Goal: Transaction & Acquisition: Purchase product/service

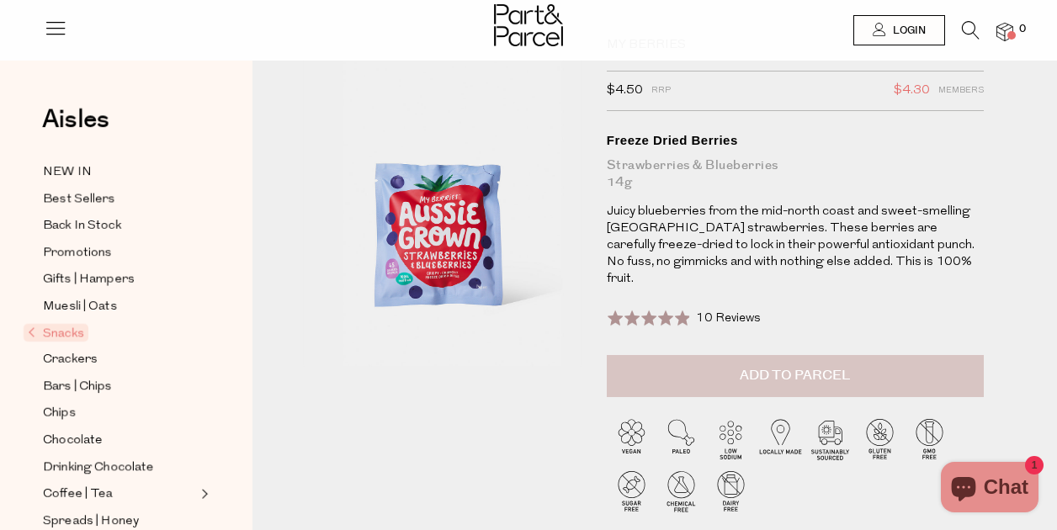
scroll to position [168, 0]
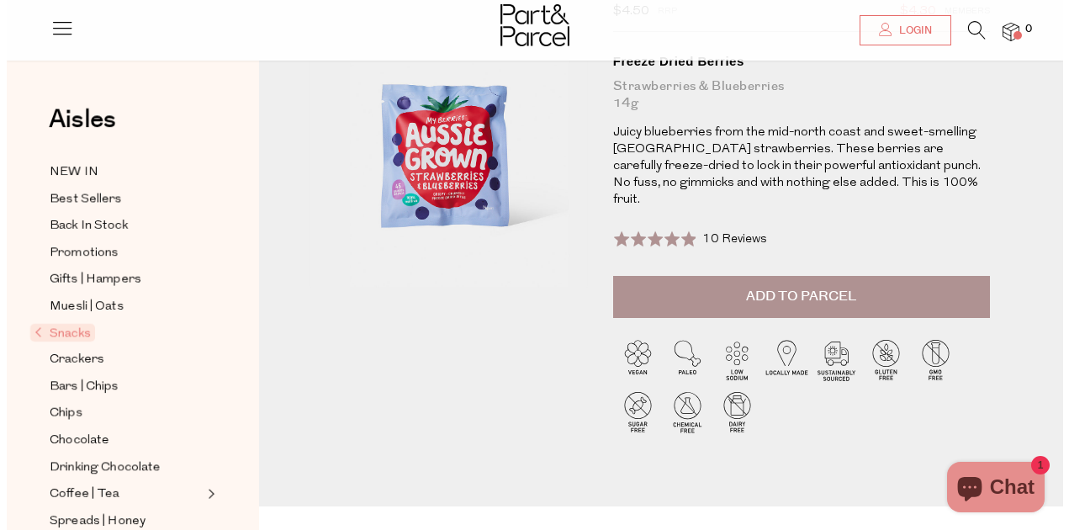
scroll to position [168, 0]
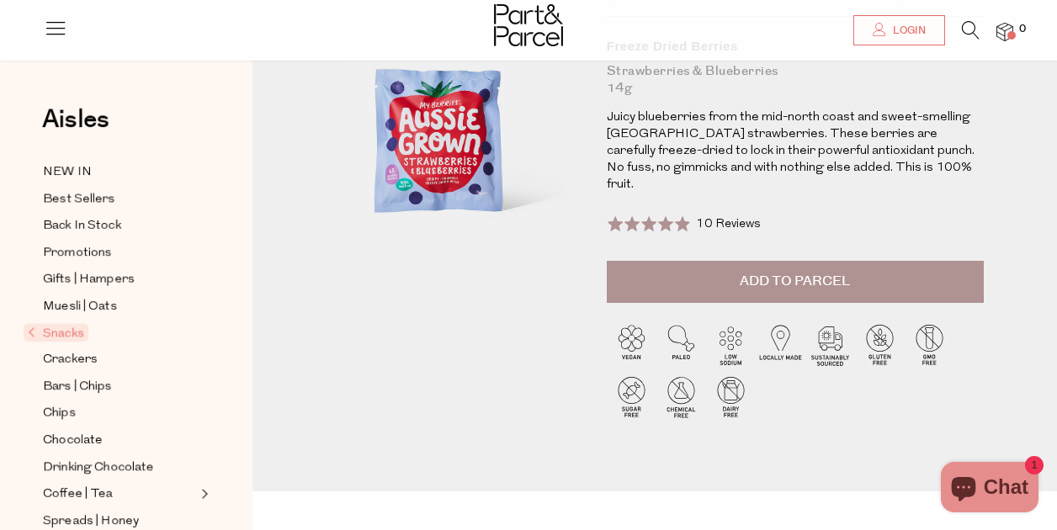
click at [761, 272] on span "Add to Parcel" at bounding box center [794, 281] width 110 height 19
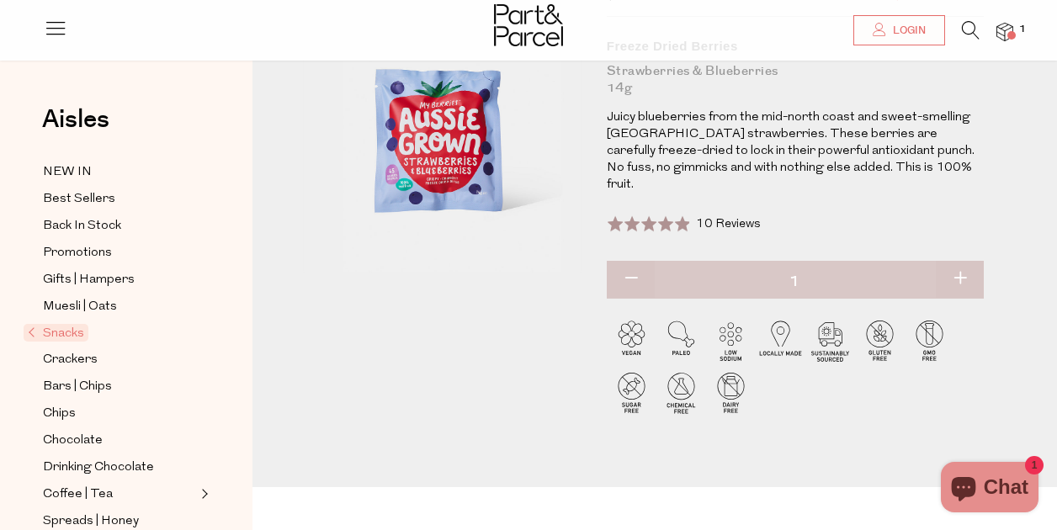
click at [1008, 29] on img at bounding box center [1004, 32] width 17 height 19
